Goal: Navigation & Orientation: Find specific page/section

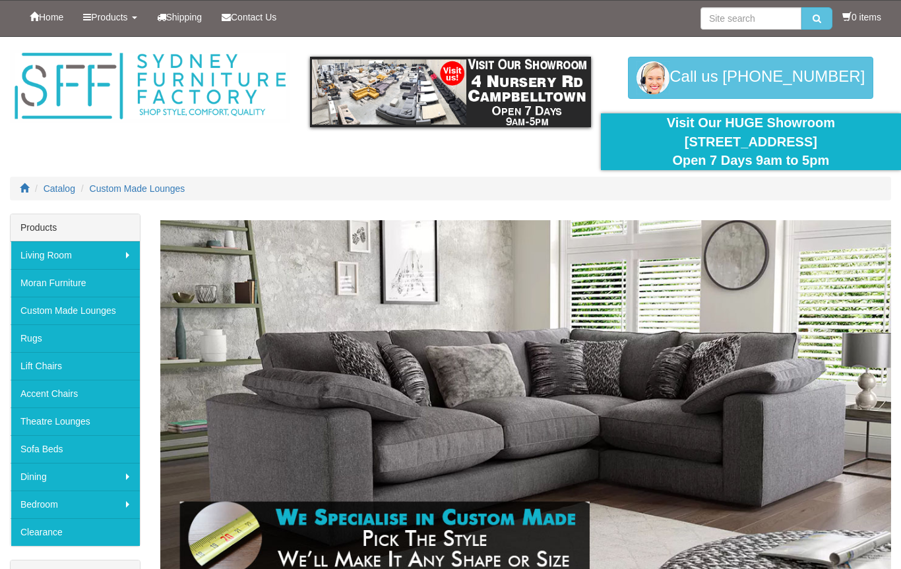
click at [792, 503] on img at bounding box center [525, 403] width 731 height 366
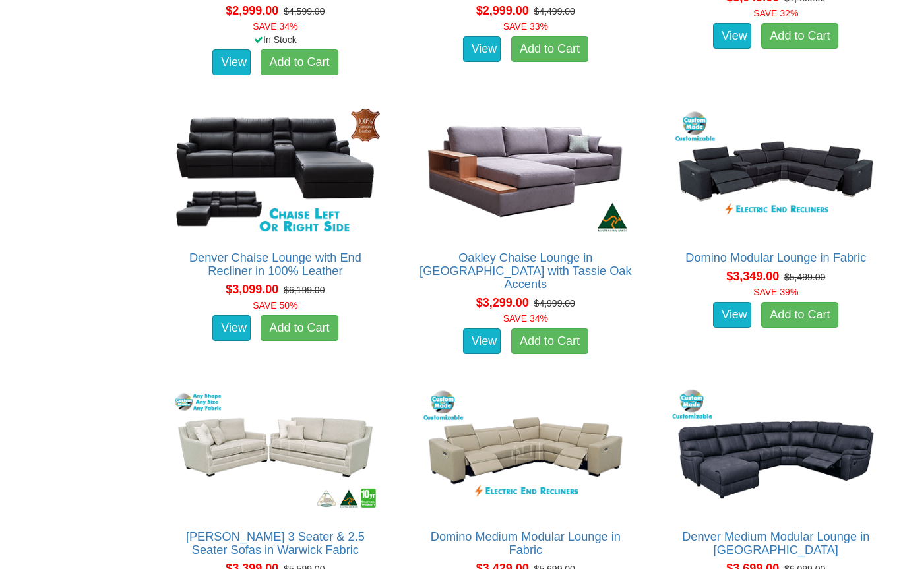
scroll to position [3549, 0]
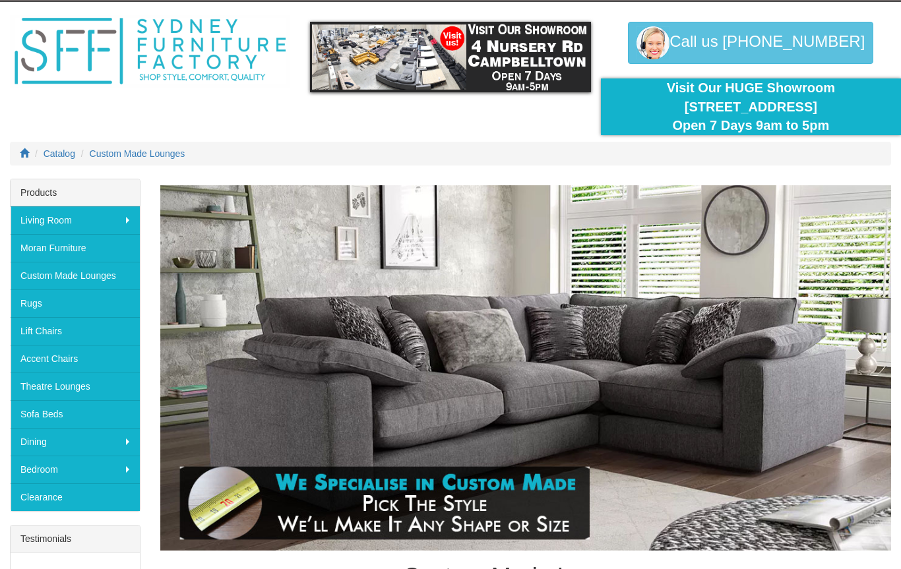
scroll to position [34, 0]
click at [113, 278] on link "Custom Made Lounges" at bounding box center [75, 277] width 129 height 28
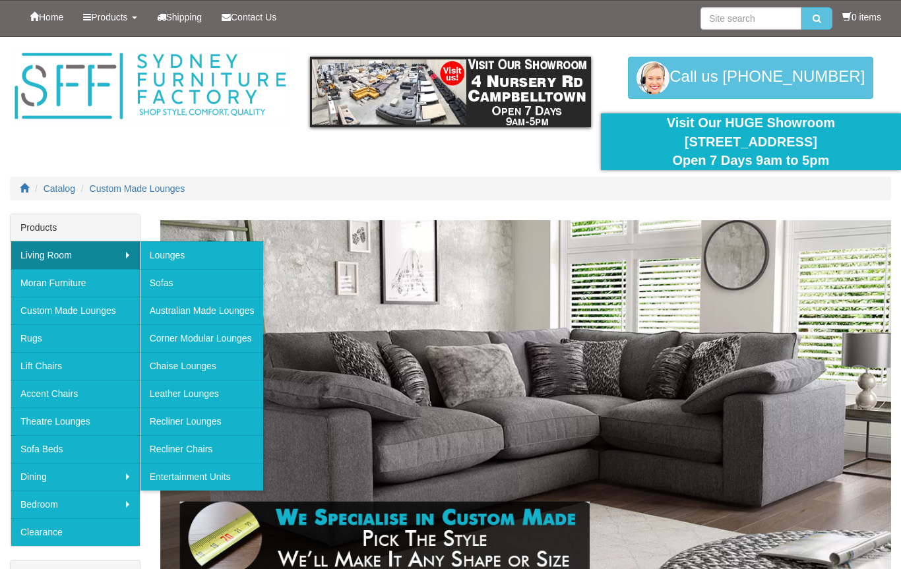
click at [226, 341] on link "Corner Modular Lounges" at bounding box center [202, 339] width 124 height 28
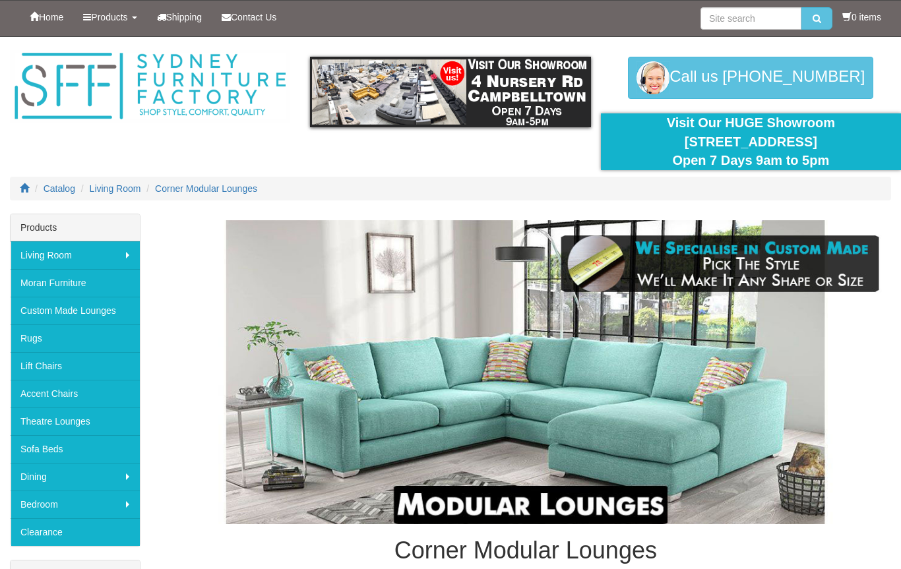
click at [221, 188] on span "Corner Modular Lounges" at bounding box center [206, 188] width 102 height 11
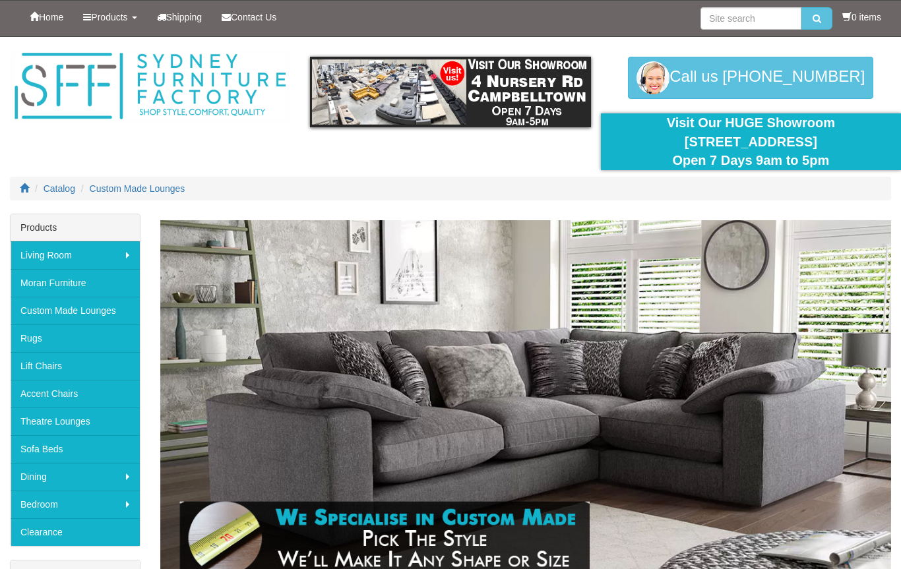
scroll to position [35, 0]
